Goal: Information Seeking & Learning: Check status

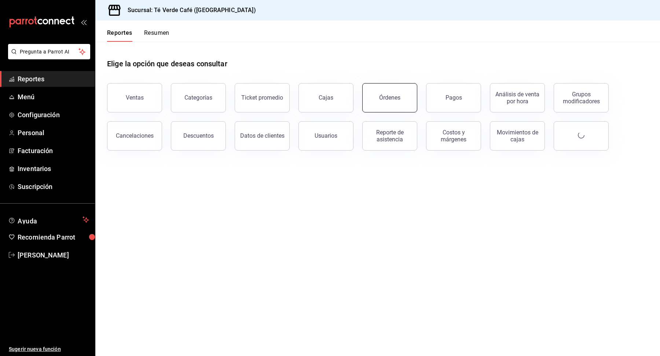
scroll to position [8509, 0]
click at [378, 109] on button "Órdenes" at bounding box center [389, 97] width 55 height 29
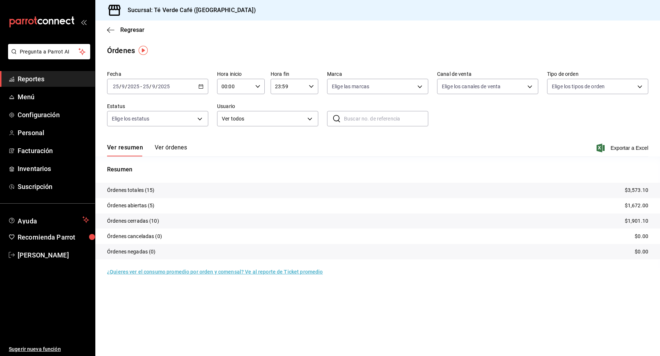
click at [182, 150] on button "Ver órdenes" at bounding box center [171, 150] width 32 height 12
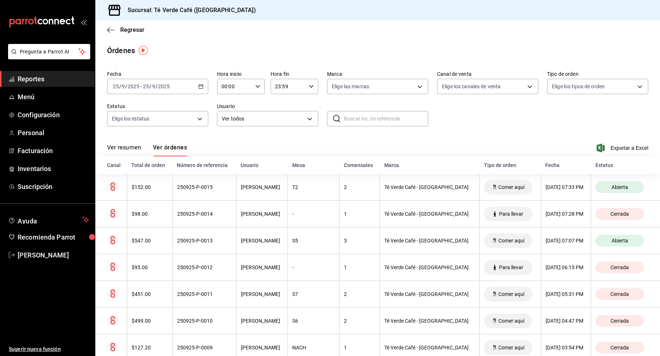
click at [38, 80] on span "Reportes" at bounding box center [53, 79] width 71 height 10
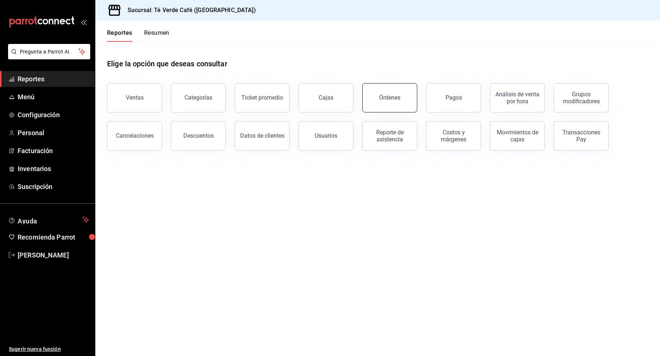
click at [396, 93] on button "Órdenes" at bounding box center [389, 97] width 55 height 29
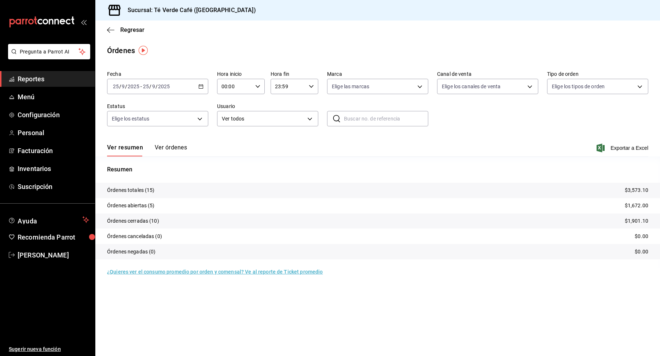
click at [168, 152] on button "Ver órdenes" at bounding box center [171, 150] width 32 height 12
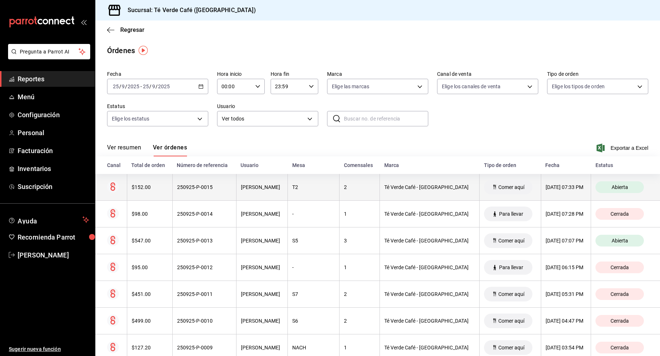
click at [145, 187] on div "$152.00" at bounding box center [150, 187] width 36 height 6
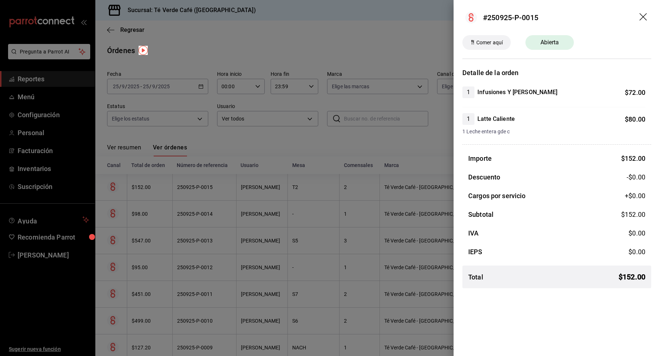
click at [644, 18] on icon "drag" at bounding box center [642, 16] width 7 height 7
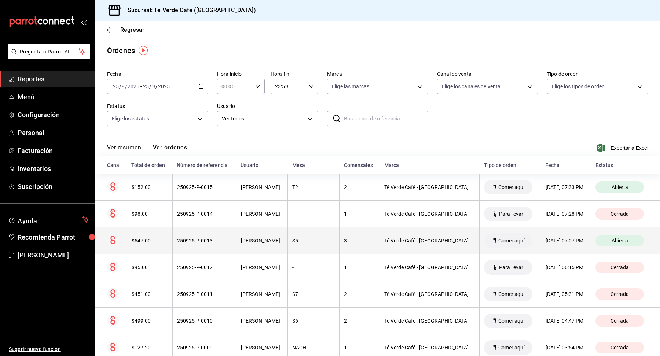
click at [151, 246] on th "$547.00" at bounding box center [149, 241] width 45 height 27
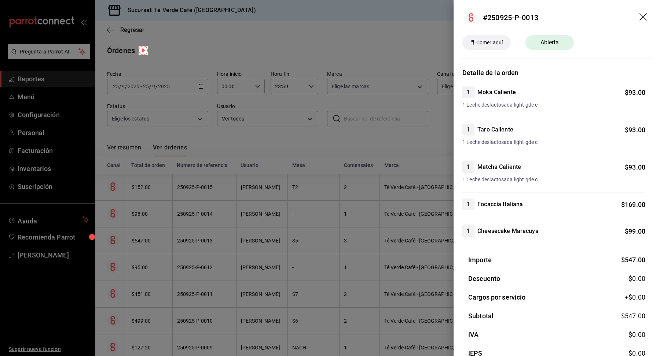
click at [645, 18] on icon "drag" at bounding box center [643, 17] width 9 height 9
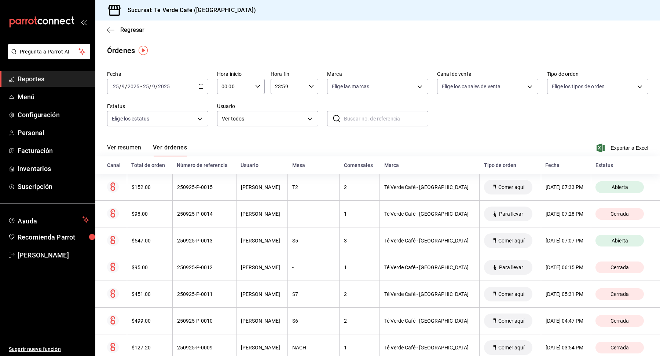
click at [36, 80] on span "Reportes" at bounding box center [53, 79] width 71 height 10
